Goal: Transaction & Acquisition: Purchase product/service

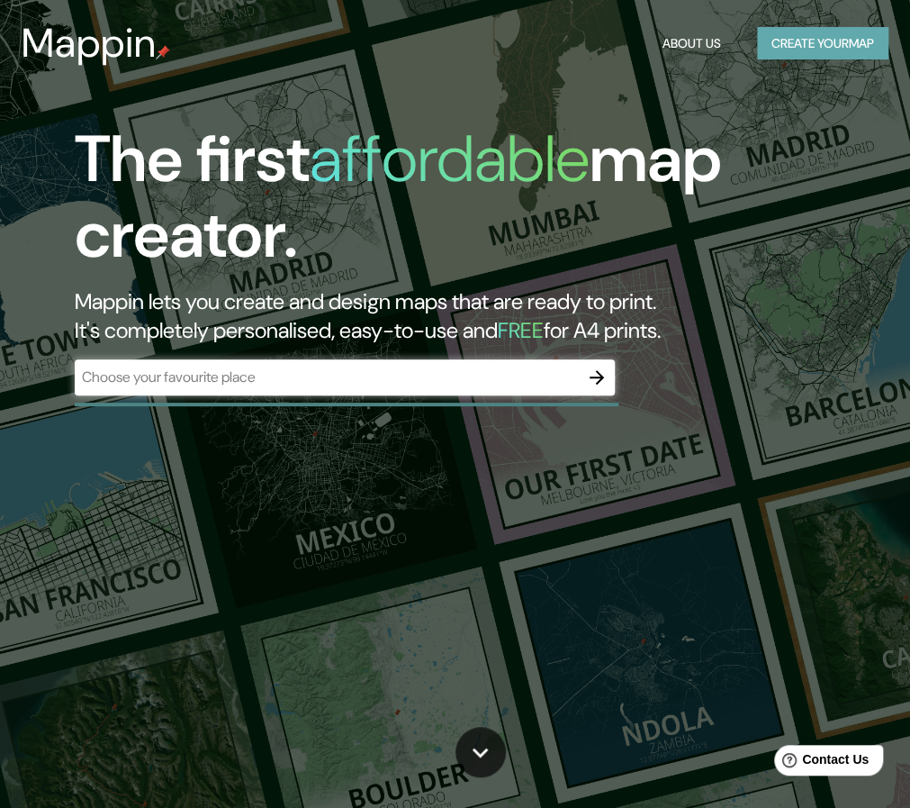
click at [794, 51] on button "Create your map" at bounding box center [822, 43] width 131 height 33
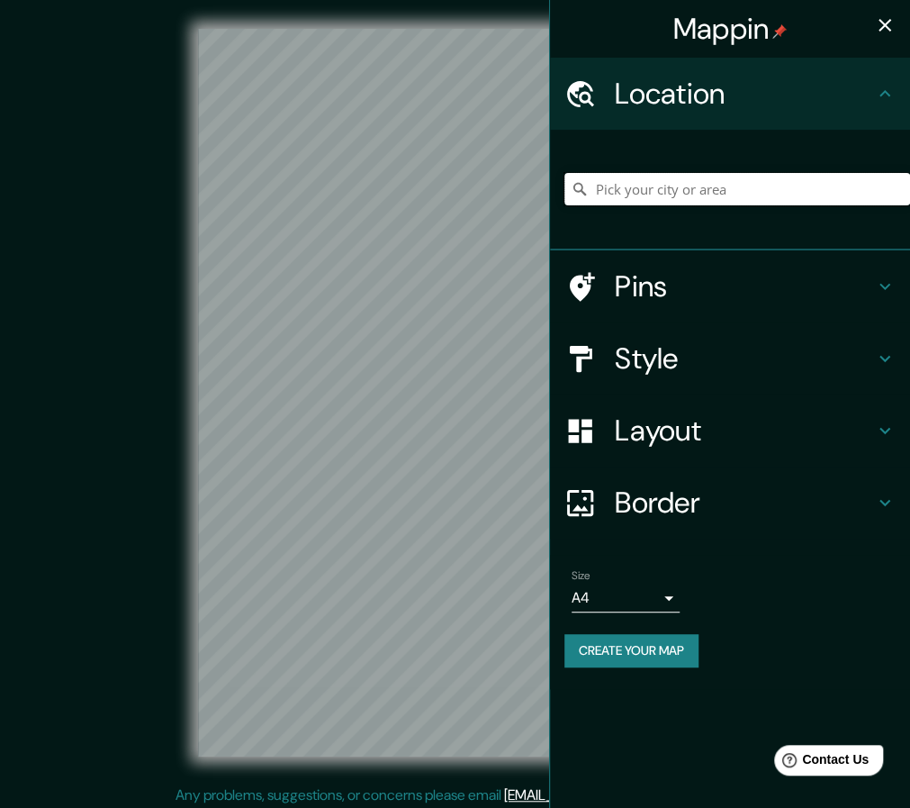
click at [710, 191] on input "Pick your city or area" at bounding box center [737, 189] width 346 height 32
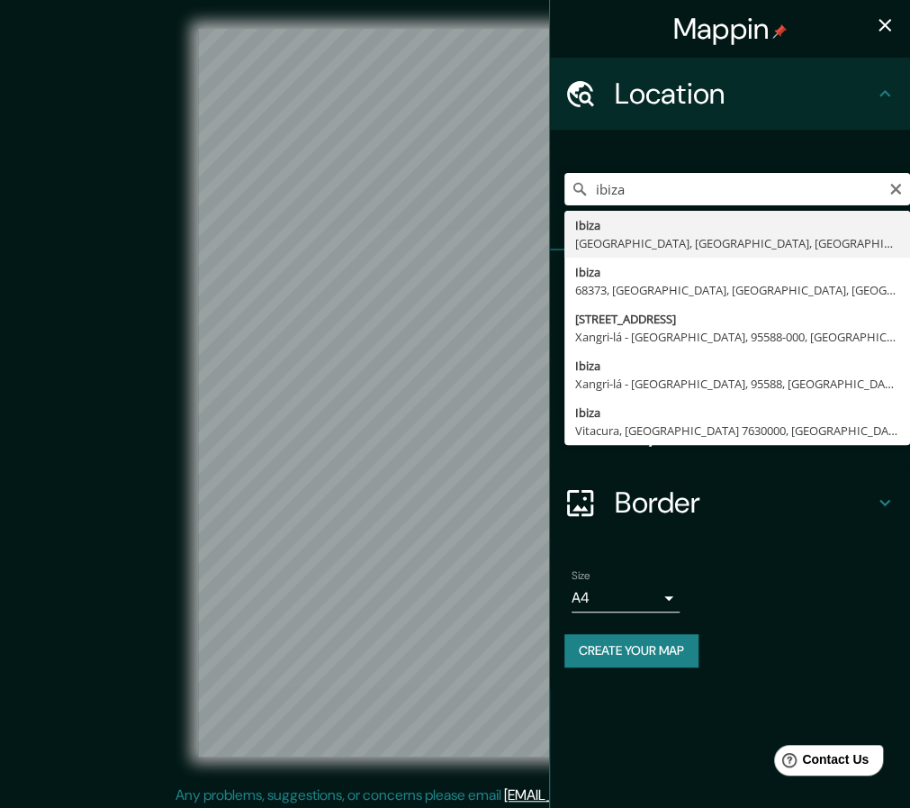
type input "Ibiza, [GEOGRAPHIC_DATA], [GEOGRAPHIC_DATA], [GEOGRAPHIC_DATA]"
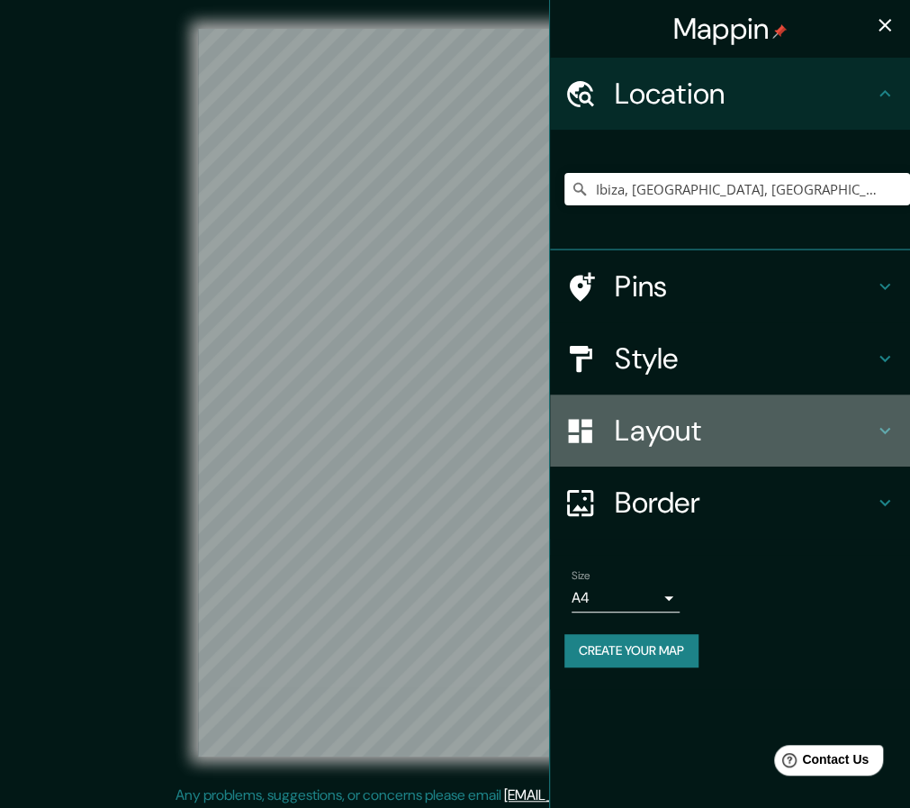
click at [679, 442] on h4 "Layout" at bounding box center [744, 430] width 259 height 36
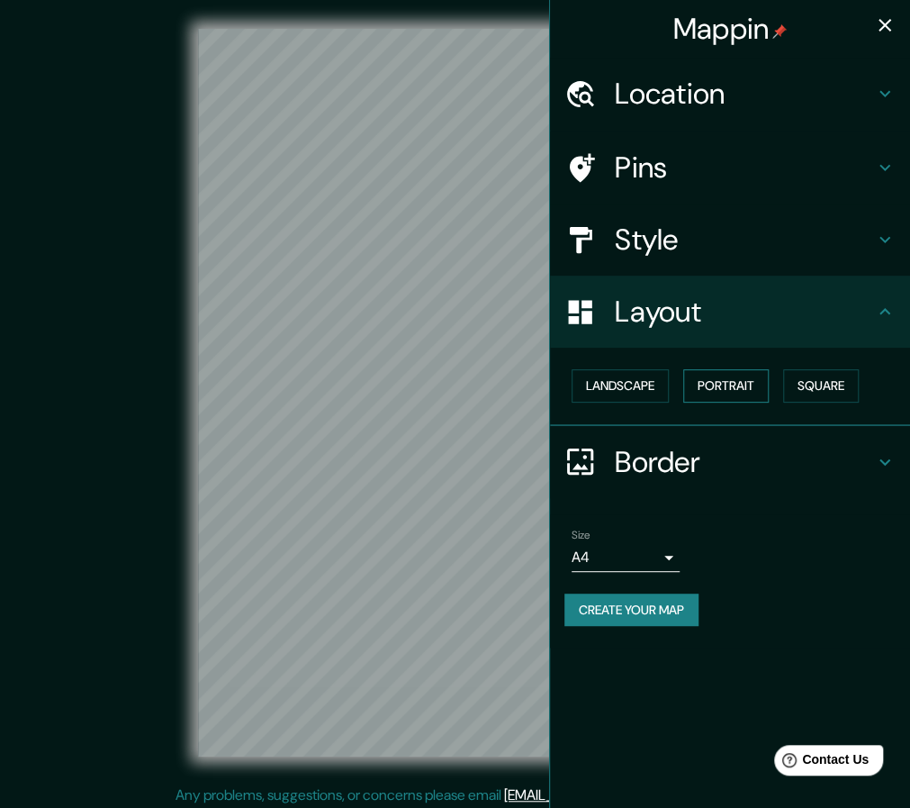
click at [708, 393] on button "Portrait" at bounding box center [726, 385] width 86 height 33
click at [736, 384] on button "Portrait" at bounding box center [726, 385] width 86 height 33
click at [765, 388] on button "Portrait" at bounding box center [726, 385] width 86 height 33
click at [798, 384] on button "Square" at bounding box center [821, 385] width 76 height 33
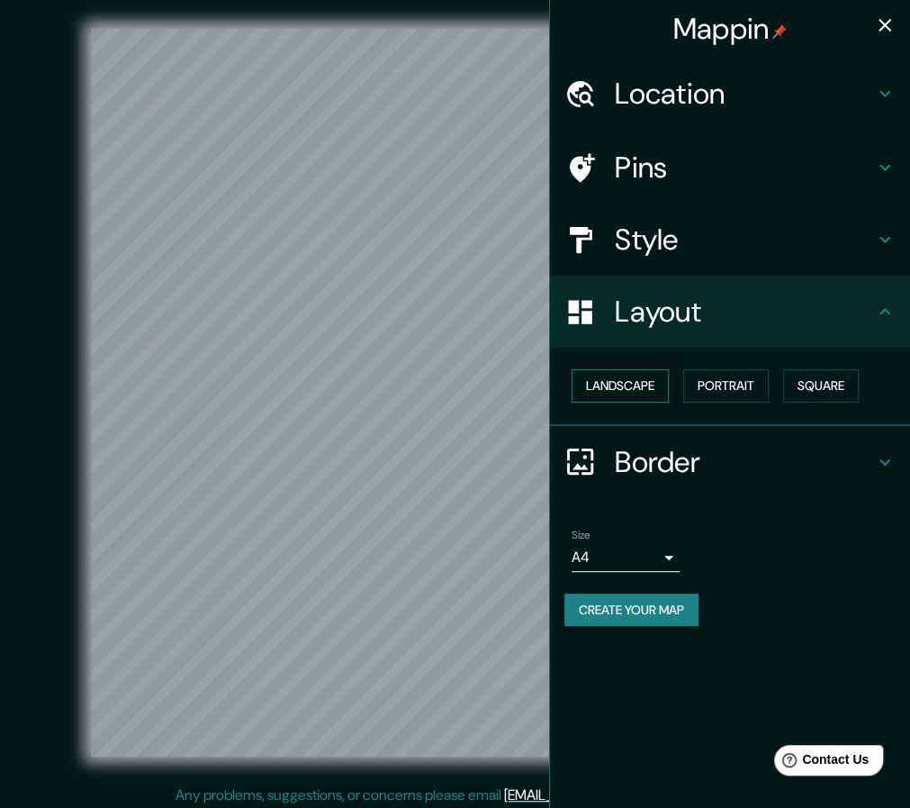
click at [641, 388] on button "Landscape" at bounding box center [620, 385] width 97 height 33
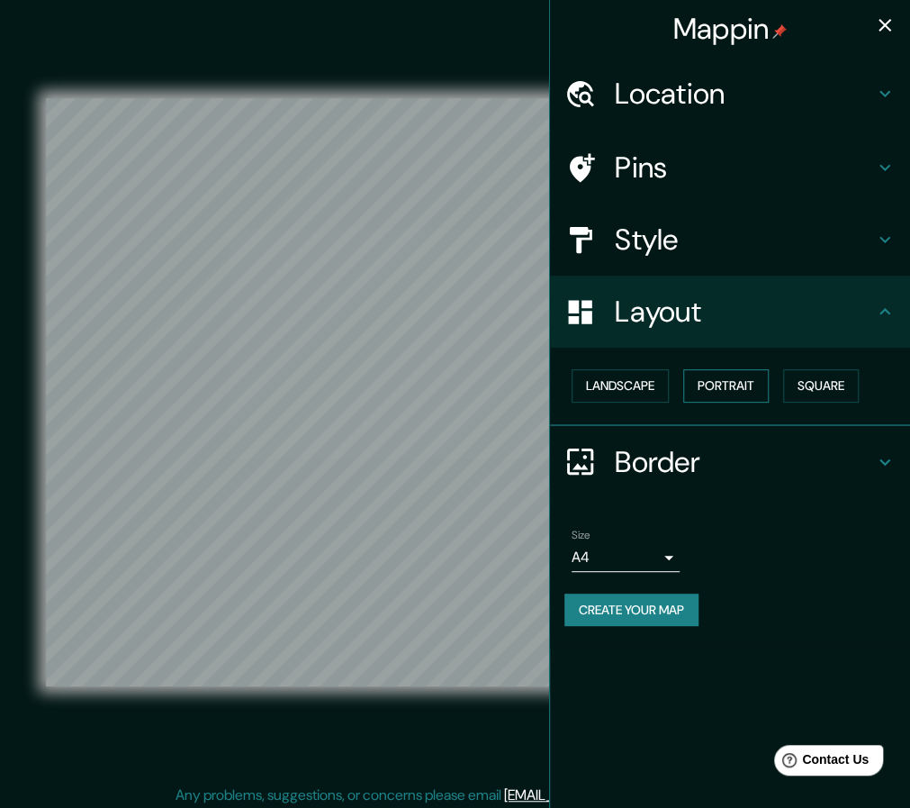
click at [720, 387] on button "Portrait" at bounding box center [726, 385] width 86 height 33
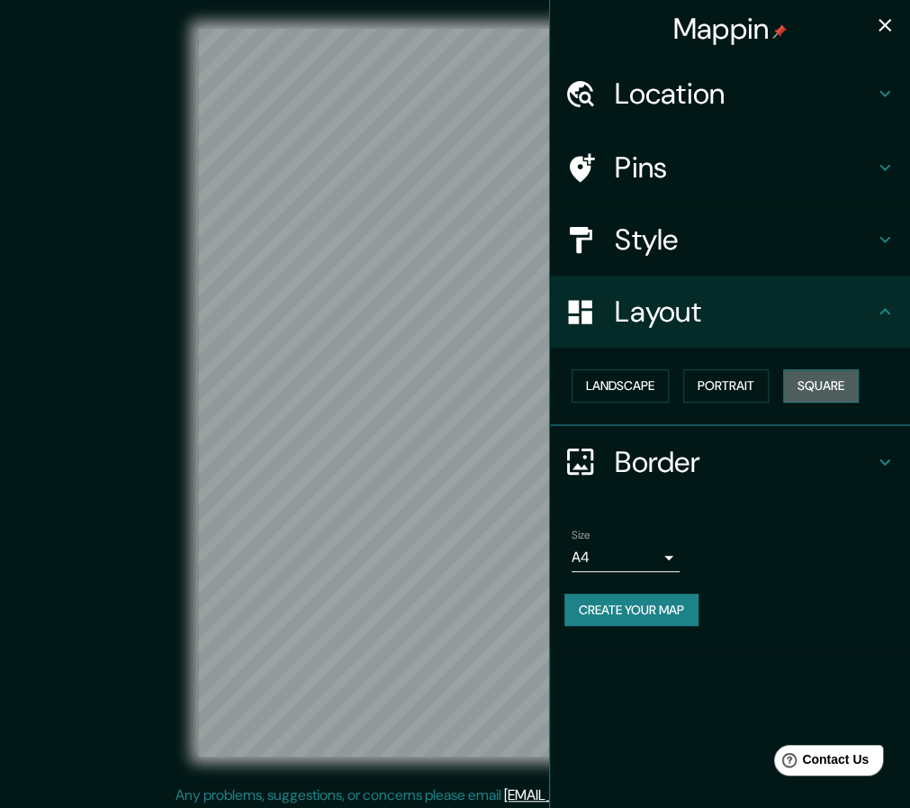
click at [832, 386] on button "Square" at bounding box center [821, 385] width 76 height 33
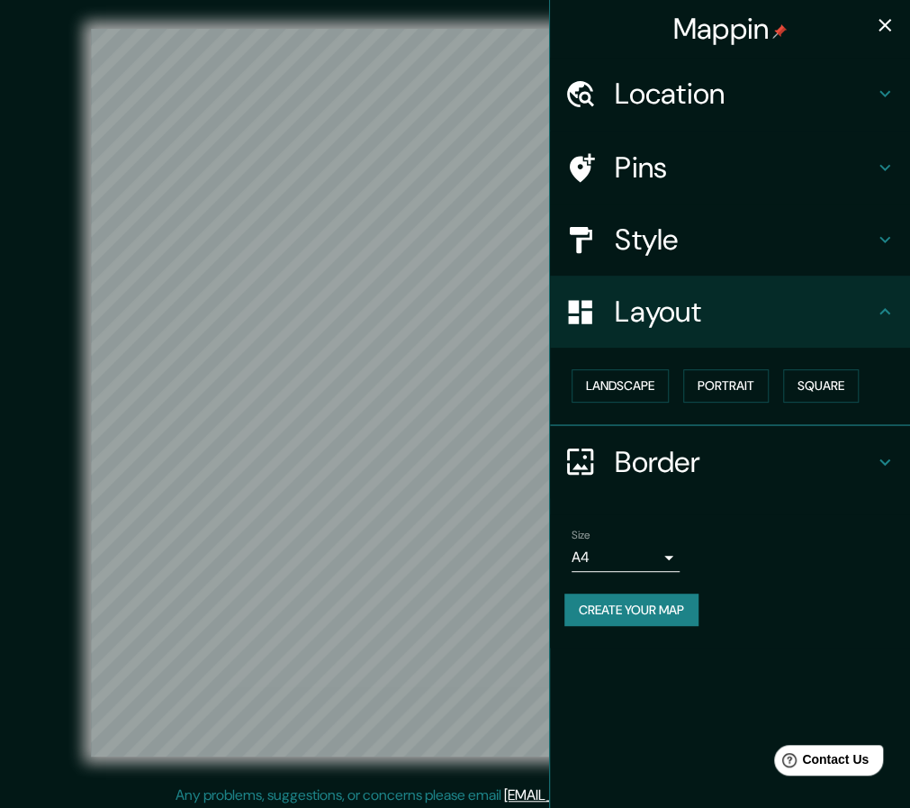
click at [889, 20] on icon "button" at bounding box center [885, 25] width 13 height 13
